Goal: Navigation & Orientation: Find specific page/section

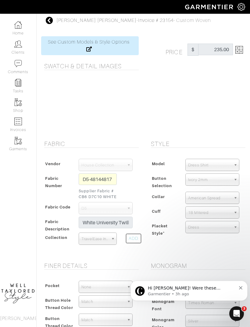
click at [18, 28] on img at bounding box center [18, 25] width 8 height 8
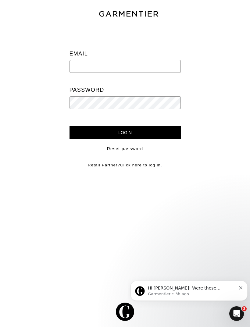
type input "[EMAIL_ADDRESS][DOMAIN_NAME]"
click at [125, 132] on input "Login" at bounding box center [124, 132] width 111 height 13
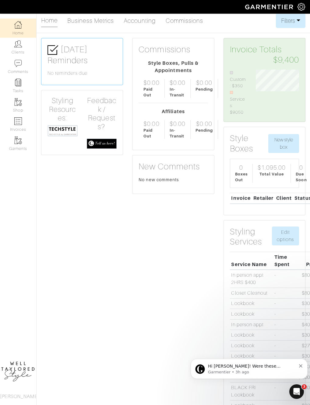
click at [19, 65] on img at bounding box center [18, 64] width 8 height 8
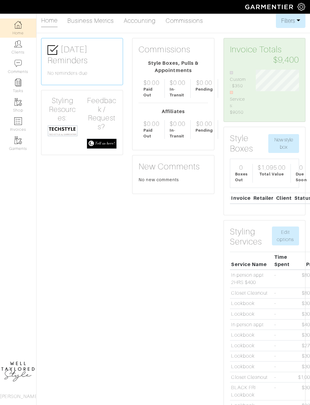
click at [15, 47] on img at bounding box center [18, 44] width 8 height 8
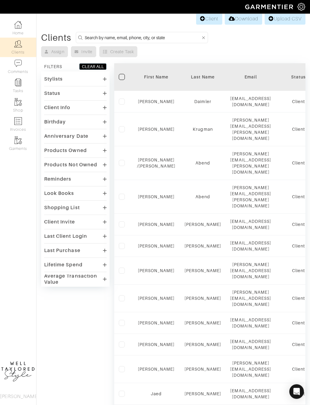
scroll to position [5, 0]
